Goal: Information Seeking & Learning: Compare options

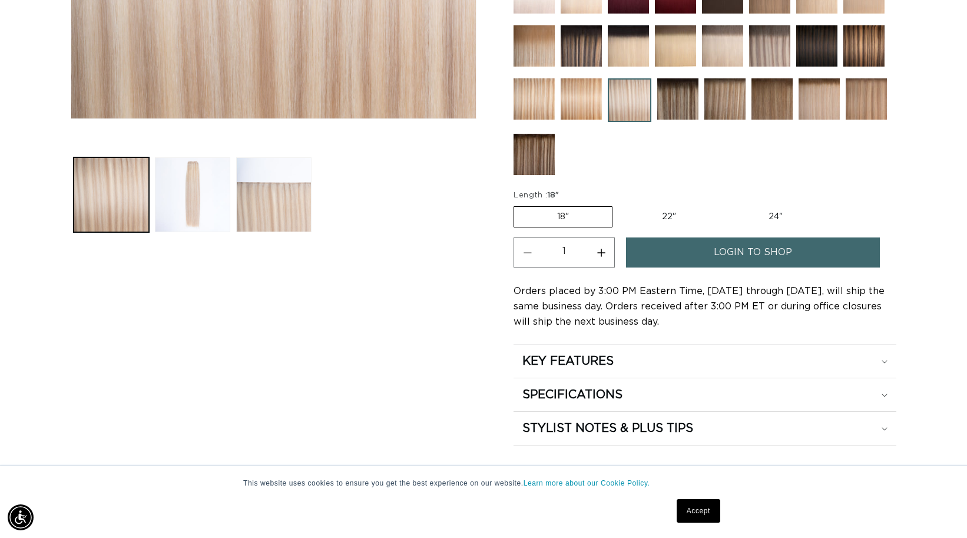
scroll to position [447, 0]
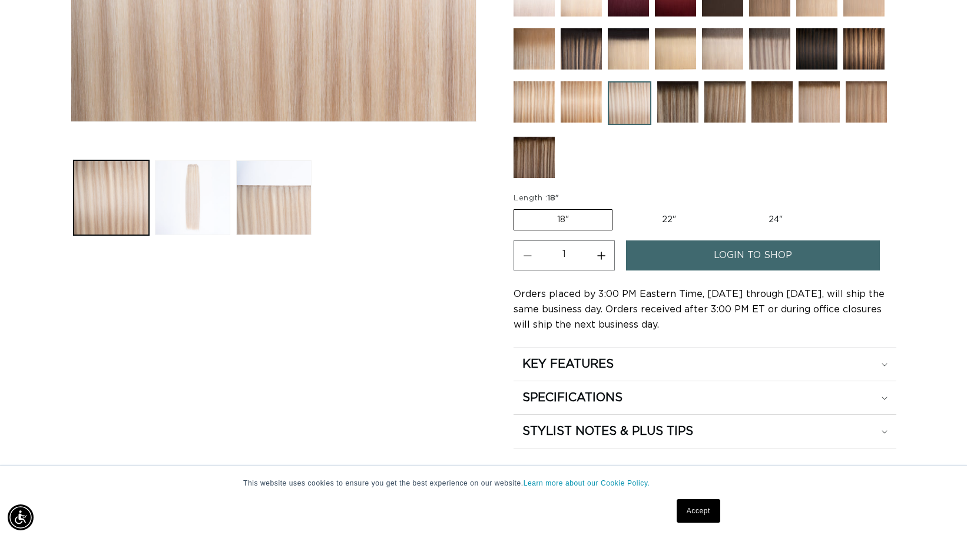
click at [206, 200] on button "Load image 2 in gallery view" at bounding box center [192, 197] width 75 height 75
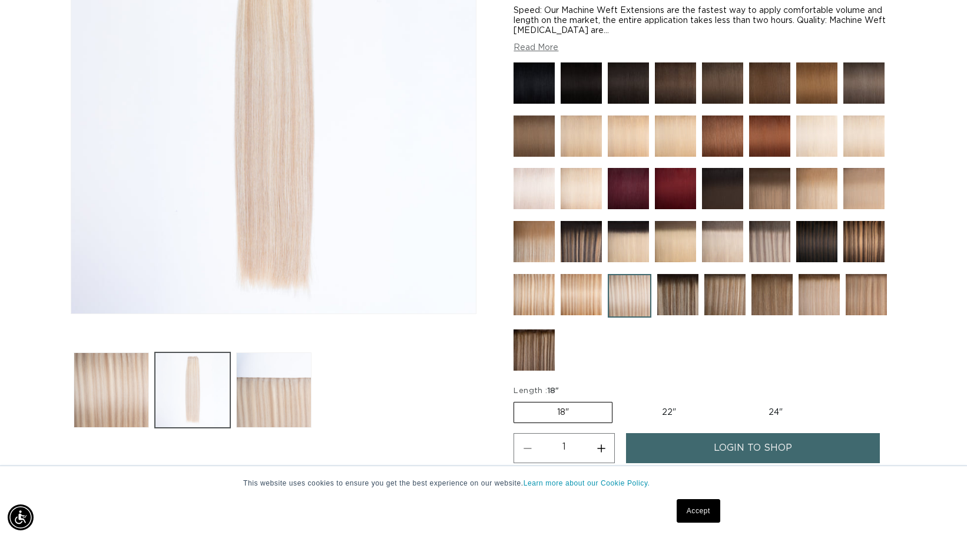
scroll to position [161, 0]
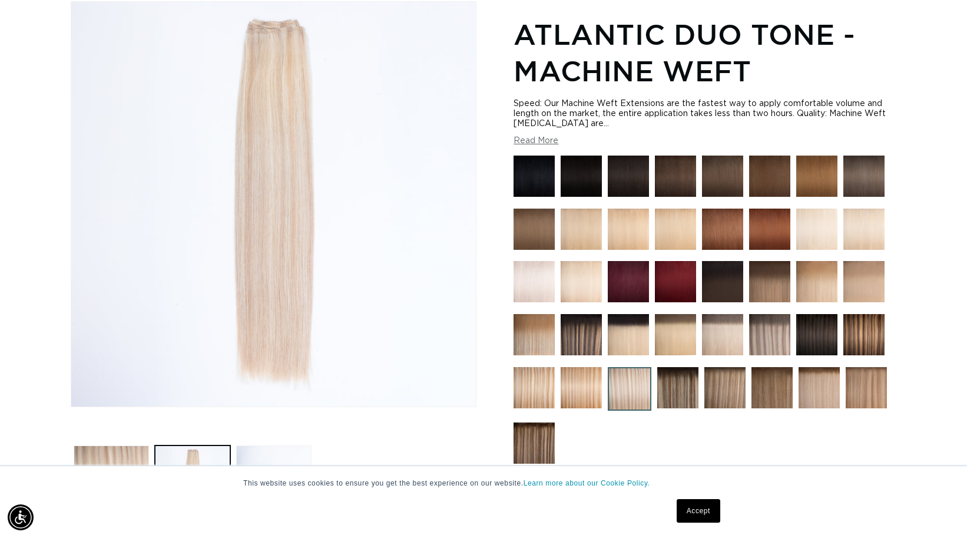
click at [697, 399] on img at bounding box center [677, 387] width 41 height 41
click at [694, 399] on img at bounding box center [677, 387] width 41 height 41
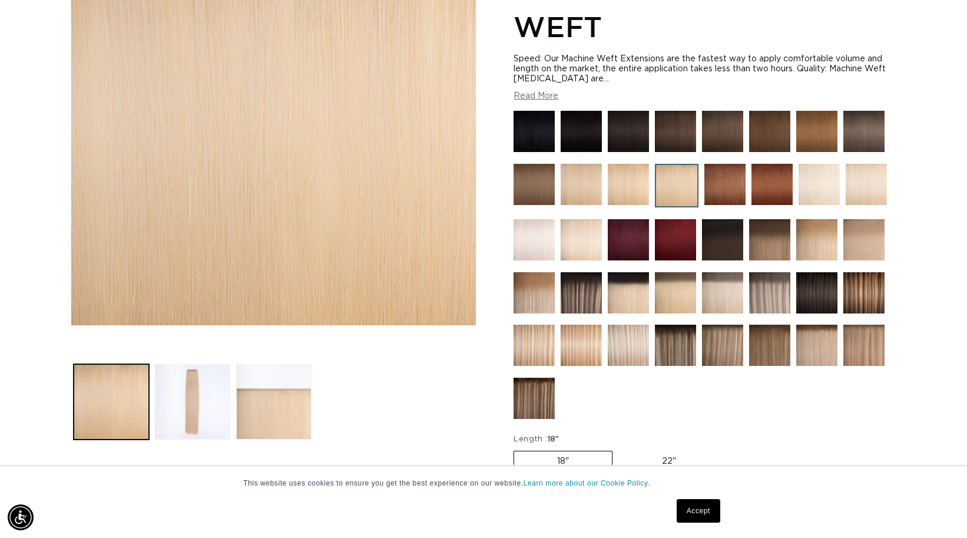
scroll to position [248, 0]
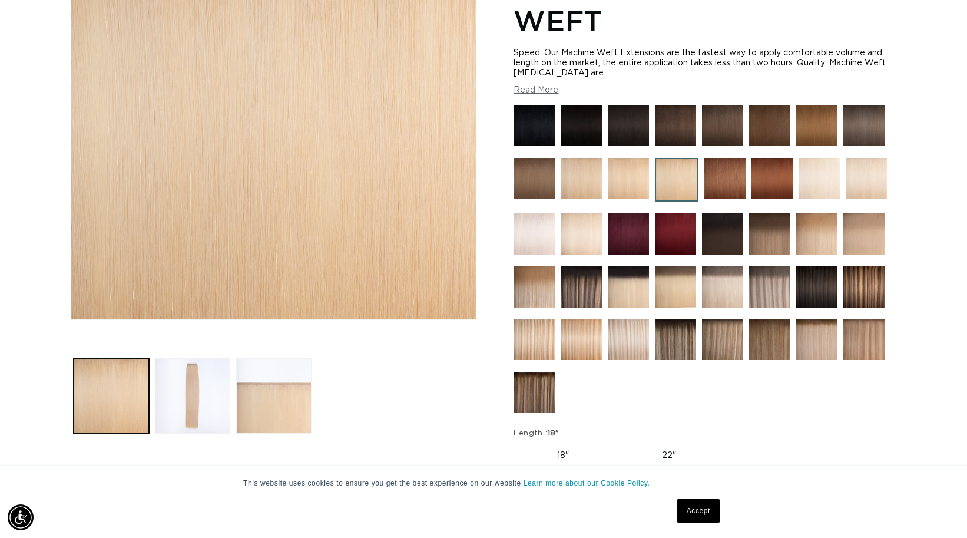
click at [723, 349] on img at bounding box center [722, 339] width 41 height 41
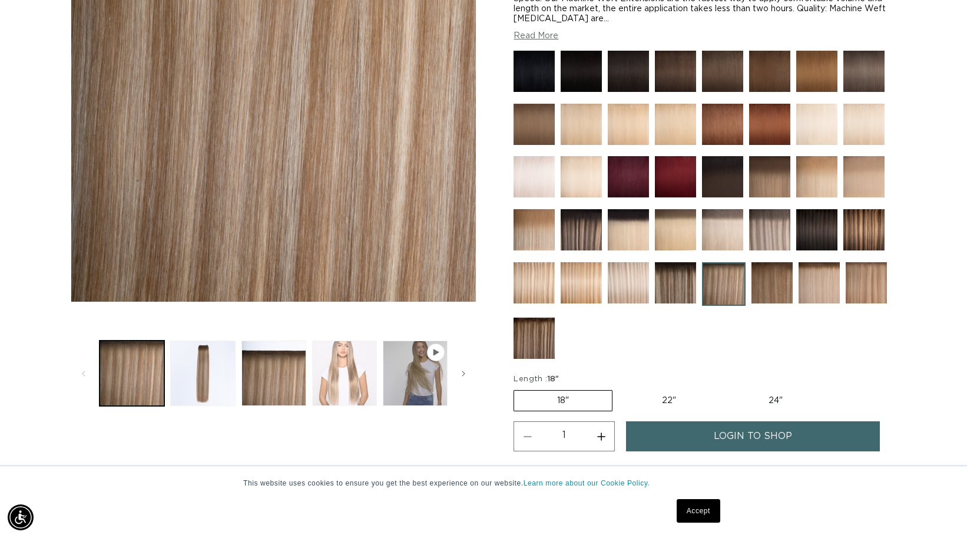
click at [347, 385] on button "Load image 4 in gallery view" at bounding box center [344, 372] width 65 height 65
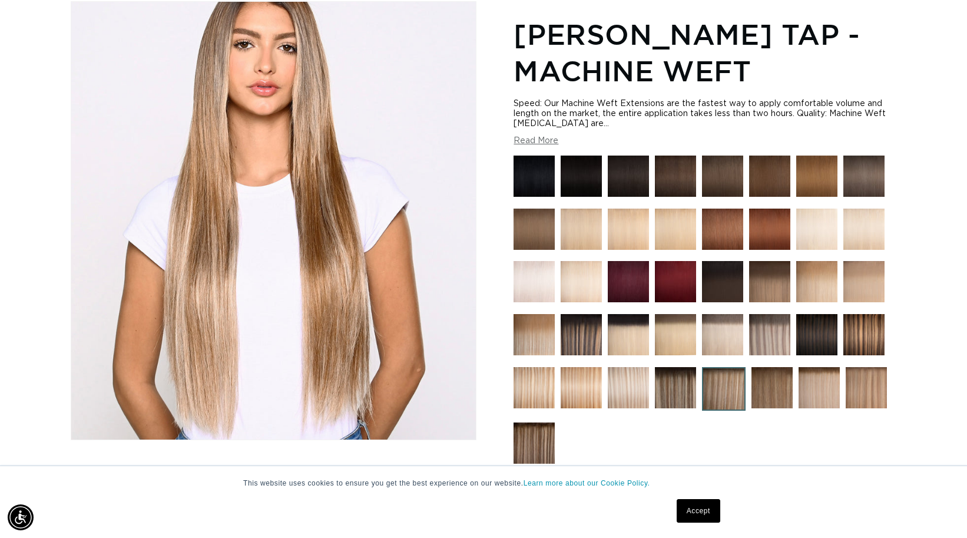
click at [780, 394] on img at bounding box center [771, 387] width 41 height 41
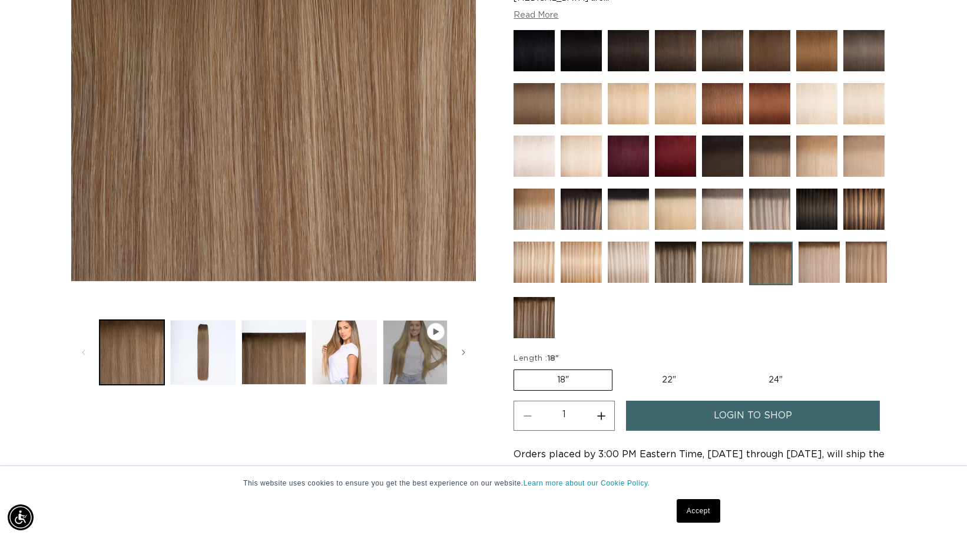
scroll to position [0, 1767]
click at [406, 353] on button "Play video 1 in gallery view" at bounding box center [415, 352] width 65 height 65
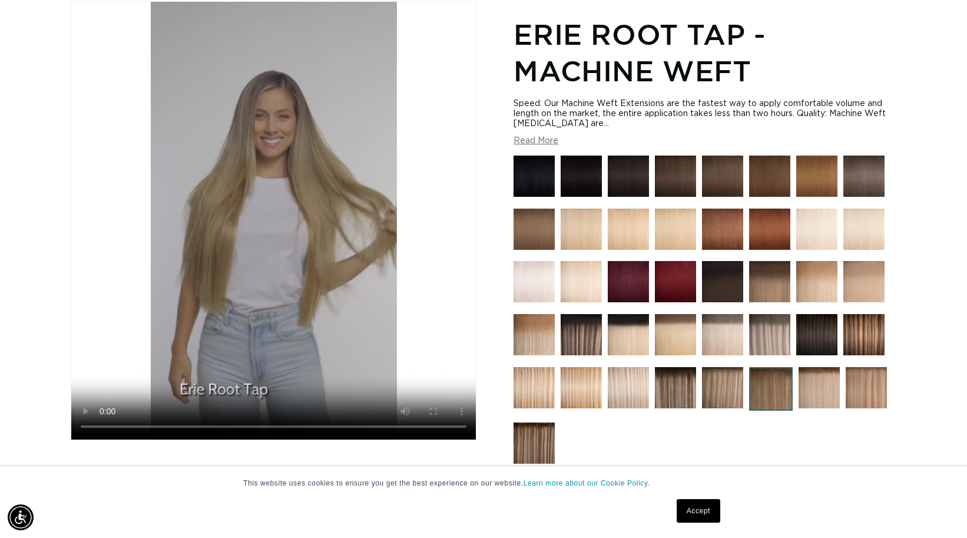
click at [864, 386] on img at bounding box center [866, 387] width 41 height 41
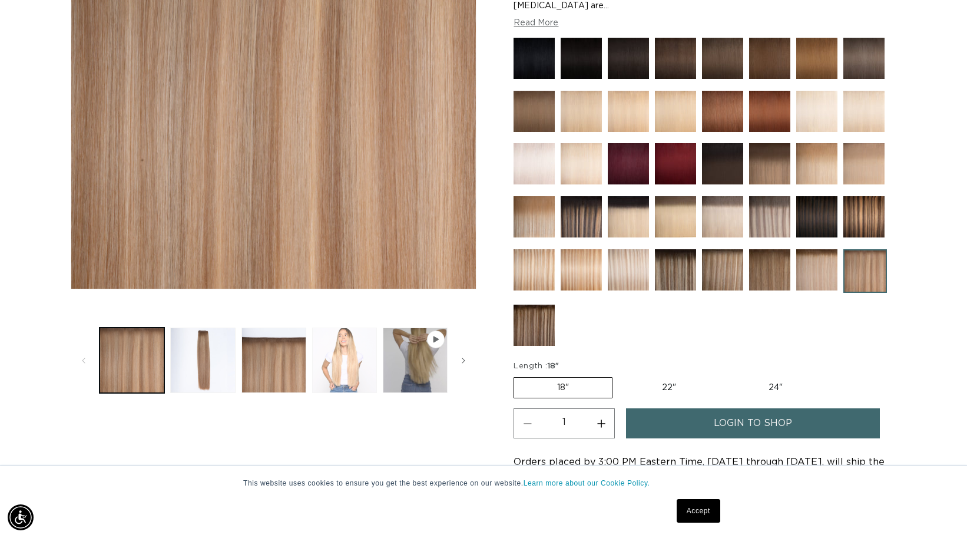
click at [317, 366] on button "Load image 4 in gallery view" at bounding box center [344, 359] width 65 height 65
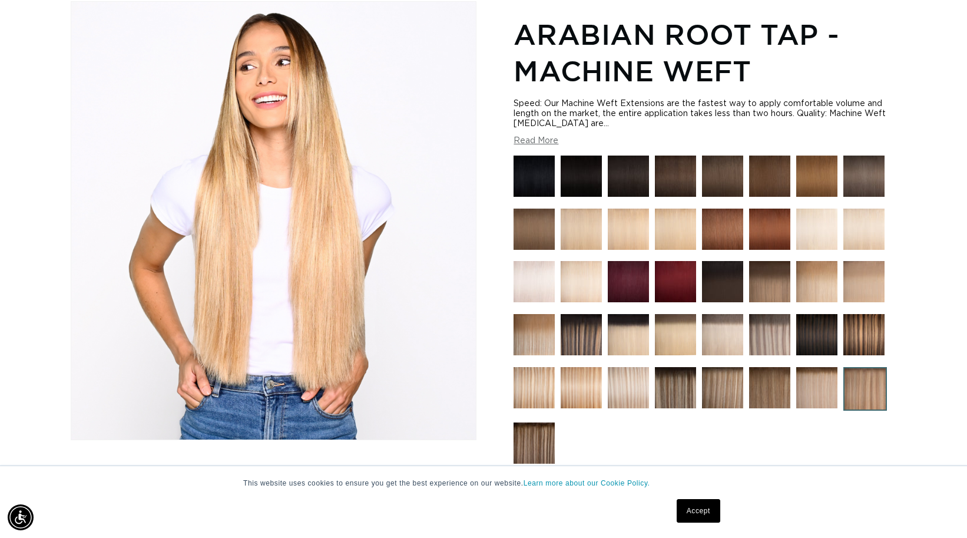
scroll to position [0, 883]
click at [537, 399] on img at bounding box center [533, 387] width 41 height 41
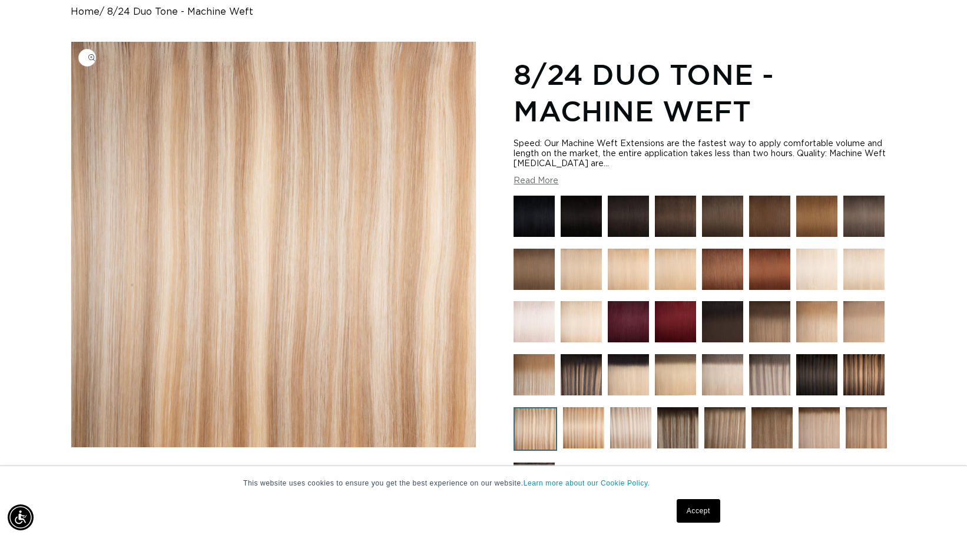
scroll to position [0, 883]
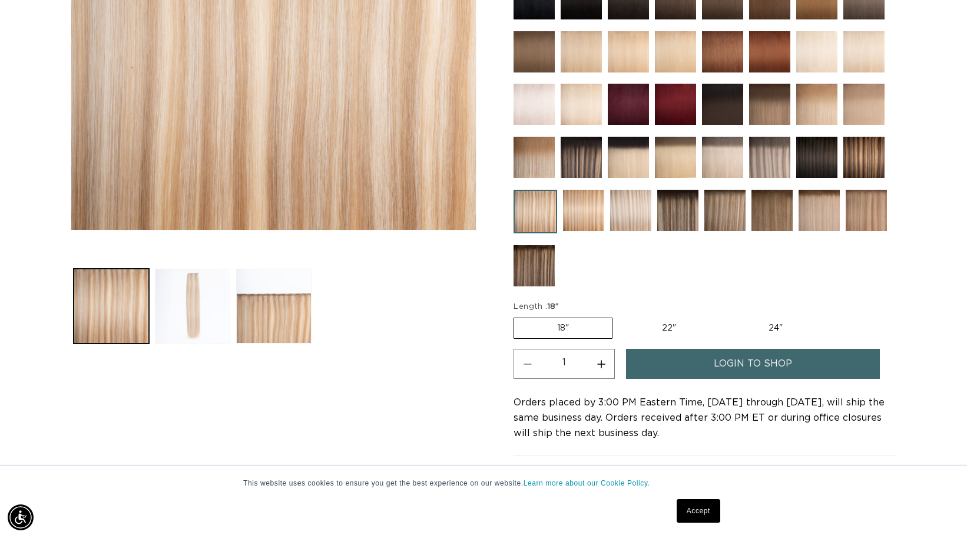
click at [191, 330] on button "Load image 2 in gallery view" at bounding box center [192, 306] width 75 height 75
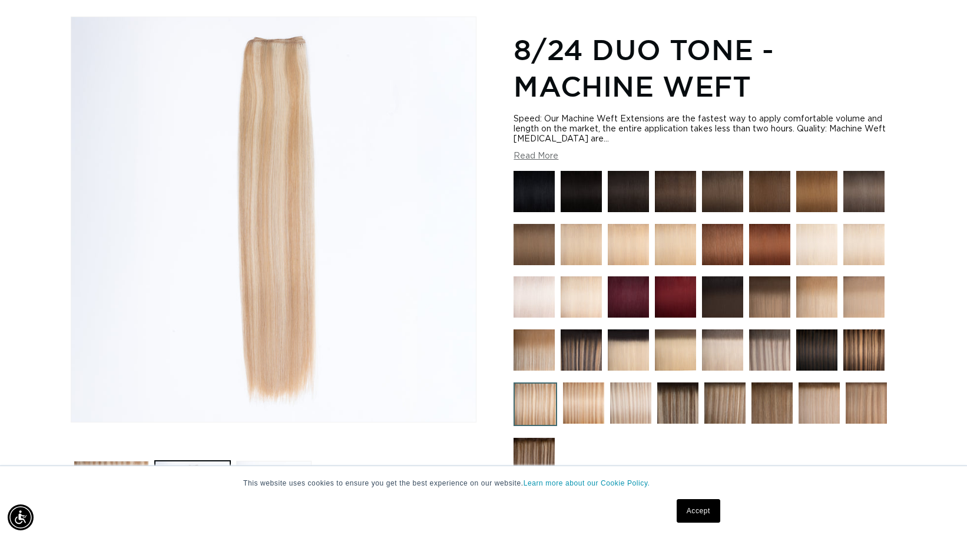
scroll to position [146, 0]
click at [577, 396] on img at bounding box center [583, 402] width 41 height 41
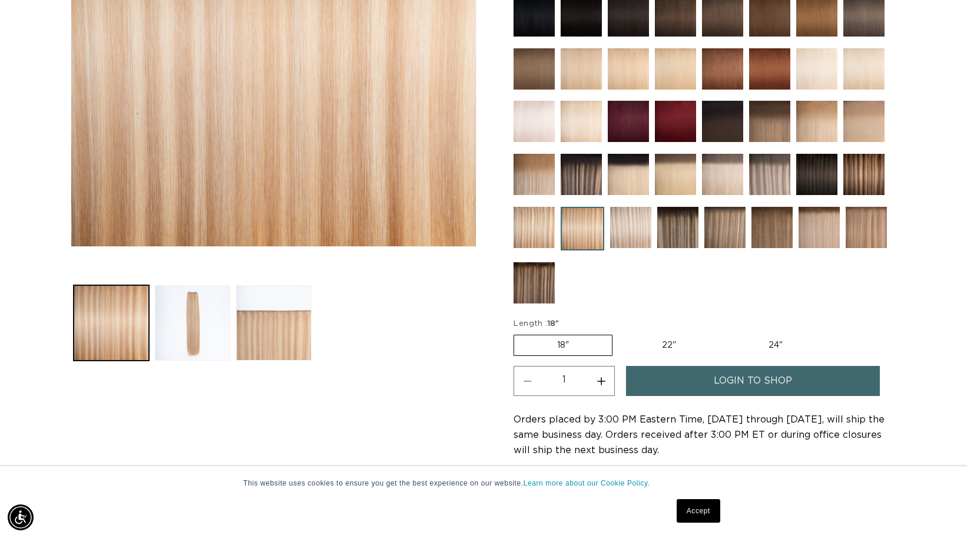
click at [529, 177] on img at bounding box center [533, 174] width 41 height 41
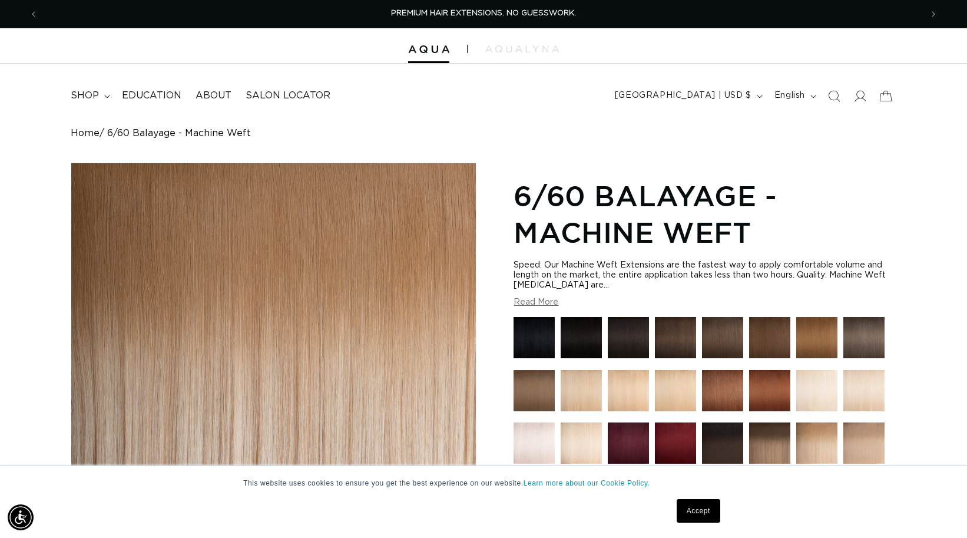
click at [794, 1] on div "PREMIUM HAIR EXTENSIONS. NO GUESSWORK." at bounding box center [484, 14] width 874 height 28
